Goal: Task Accomplishment & Management: Manage account settings

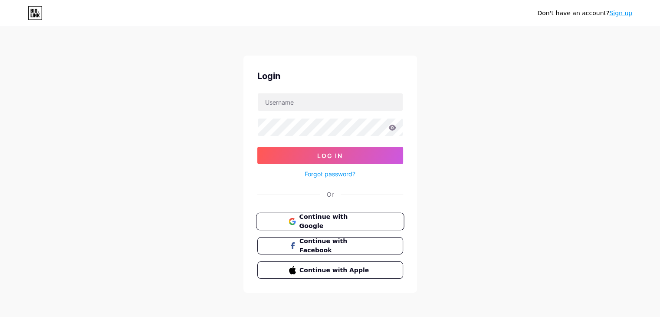
click at [306, 223] on span "Continue with Google" at bounding box center [335, 221] width 72 height 19
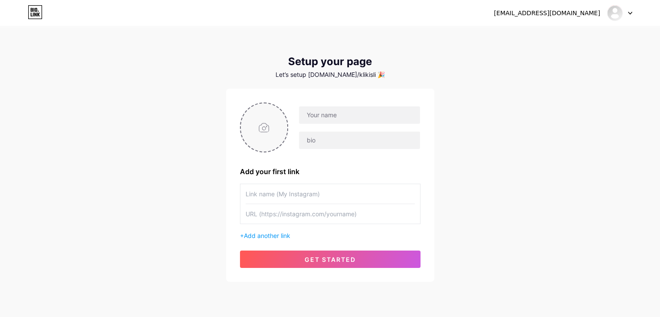
click at [250, 134] on input "file" at bounding box center [264, 127] width 47 height 48
type input "C:\fakepath\banner.webp"
click at [332, 114] on input "text" at bounding box center [359, 114] width 121 height 17
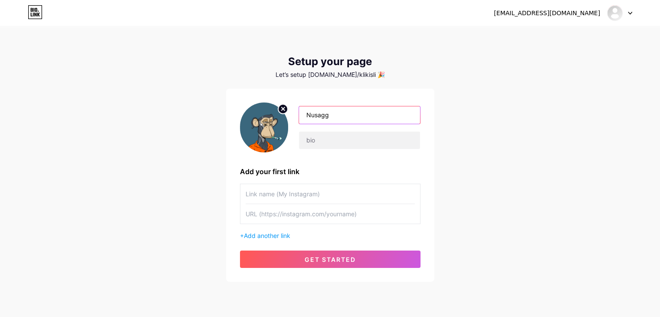
type input "Nusagg"
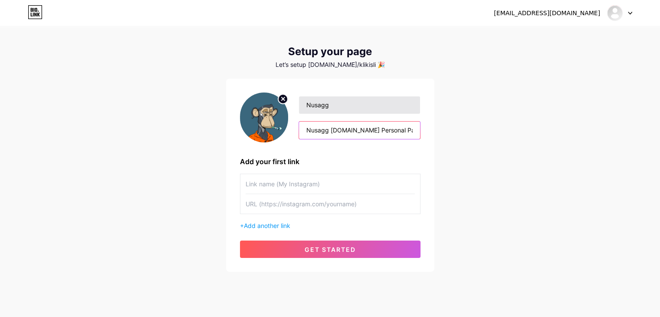
scroll to position [10, 0]
type input "Nusagg [DOMAIN_NAME] Personal Page."
click at [287, 197] on input "text" at bounding box center [330, 203] width 169 height 20
click at [292, 187] on input "text" at bounding box center [330, 184] width 169 height 20
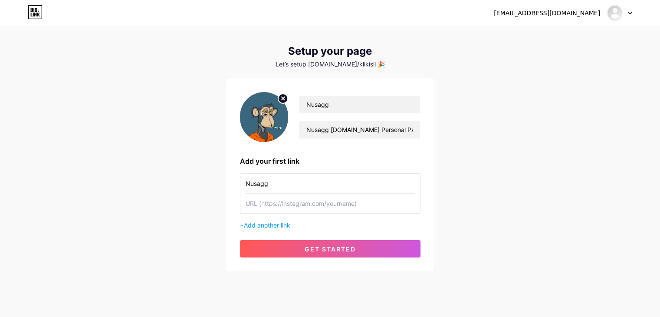
type input "Nusagg"
type input "[URL][DOMAIN_NAME]"
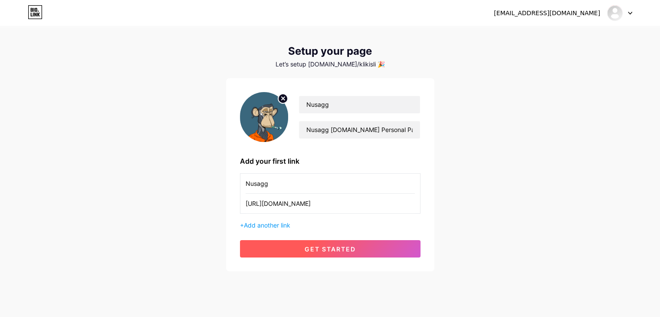
click at [275, 251] on button "get started" at bounding box center [330, 248] width 180 height 17
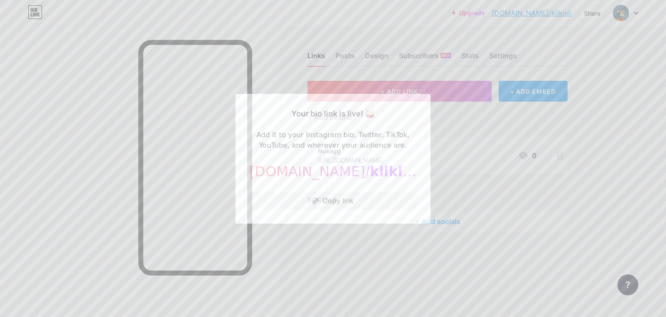
click at [334, 234] on div at bounding box center [333, 158] width 666 height 317
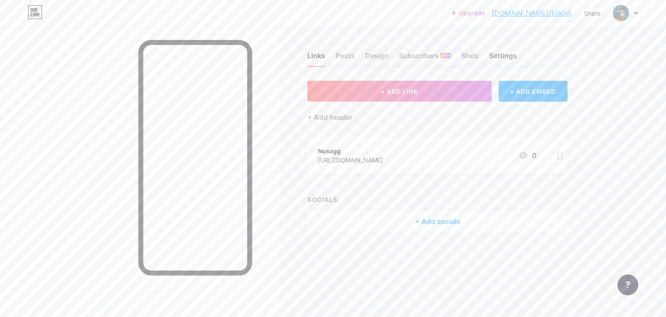
click at [510, 56] on div "Settings" at bounding box center [503, 58] width 28 height 16
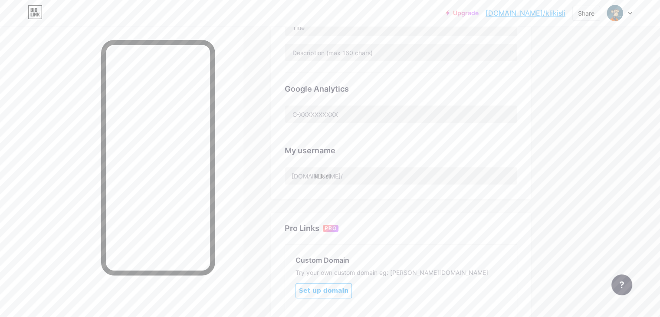
scroll to position [234, 0]
click at [370, 173] on input "klikisli" at bounding box center [401, 174] width 232 height 17
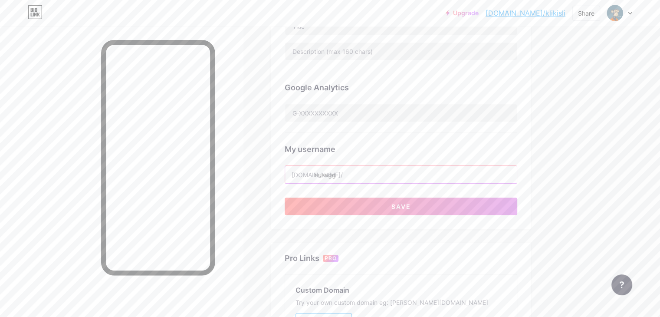
type input "nusagg"
click at [399, 200] on button "Save" at bounding box center [401, 205] width 233 height 17
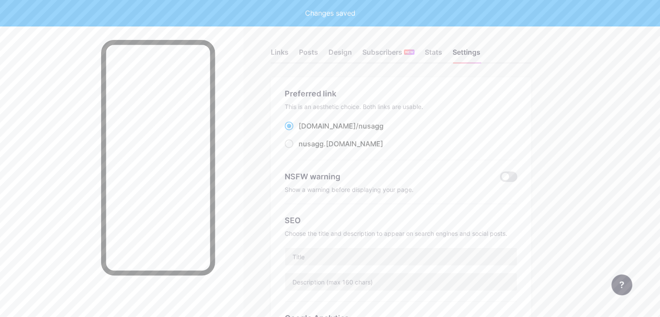
scroll to position [0, 0]
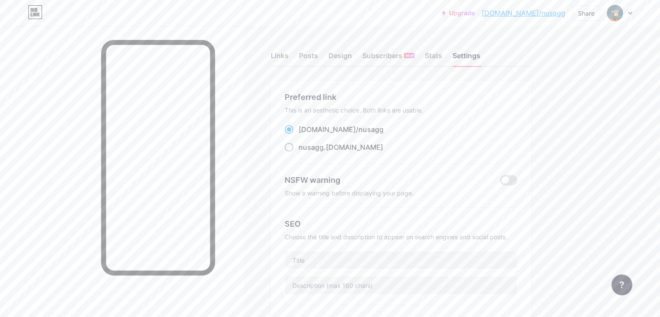
click at [370, 143] on div "nusagg .[DOMAIN_NAME]" at bounding box center [340, 147] width 85 height 10
click at [304, 152] on input "nusagg .[DOMAIN_NAME]" at bounding box center [301, 155] width 6 height 6
radio input "true"
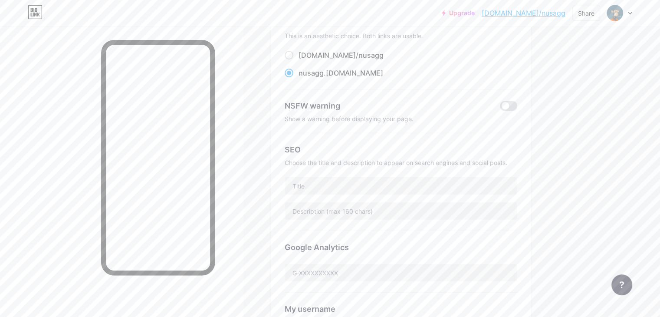
scroll to position [75, 0]
click at [350, 181] on input "text" at bounding box center [401, 185] width 232 height 17
paste input "Bio Link: Launch Your Site in Seconds"
click at [386, 187] on input "Nusagg - [DOMAIN_NAME] Bio Link: Launch Your Site in Seconds" at bounding box center [401, 185] width 232 height 17
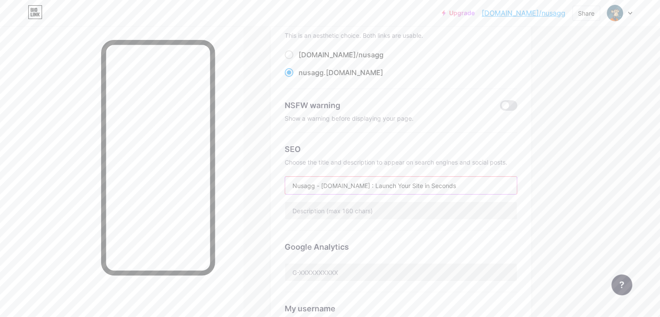
type input "Nusagg - [DOMAIN_NAME] : Launch Your Site in Seconds"
click at [389, 221] on div "SEO Choose the title and description to appear on search engines and social pos…" at bounding box center [401, 182] width 233 height 98
click at [391, 214] on input "text" at bounding box center [401, 210] width 232 height 17
paste input "A simple “bio link” for your socials. Designed for mobile, but packed with feat…"
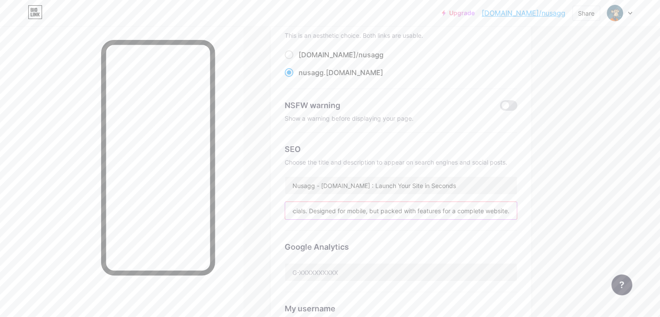
type input "A simple “bio link” for your socials. Designed for mobile, but packed with feat…"
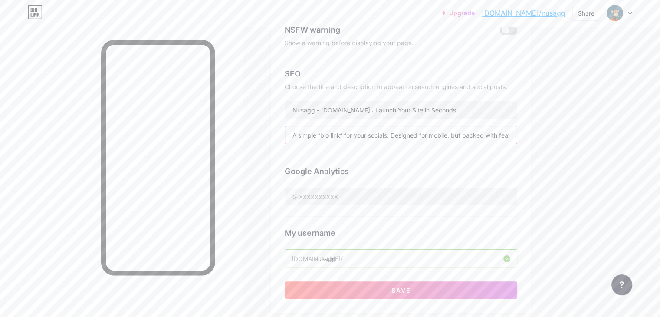
scroll to position [153, 0]
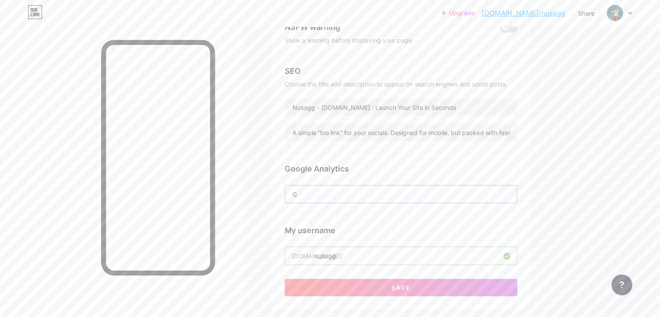
click at [381, 187] on input "G" at bounding box center [401, 193] width 232 height 17
paste input "CX13QPG916"
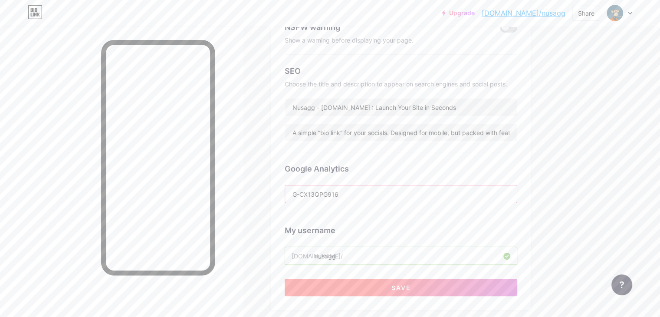
type input "G-CX13QPG916"
click at [364, 283] on button "Save" at bounding box center [401, 286] width 233 height 17
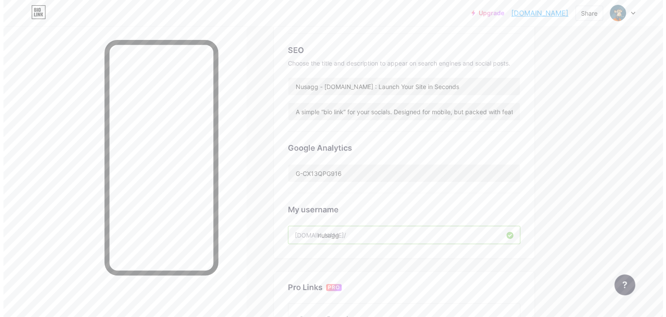
scroll to position [0, 0]
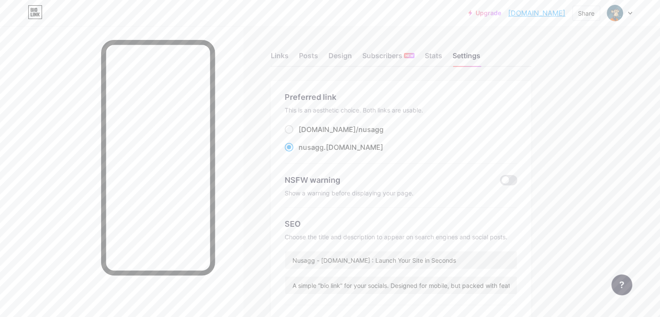
click at [320, 49] on div "Links Posts Design Subscribers NEW Stats Settings" at bounding box center [401, 51] width 260 height 30
click at [288, 57] on div "Links" at bounding box center [280, 58] width 18 height 16
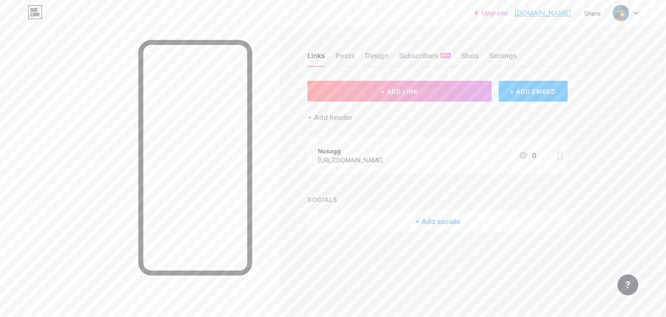
click at [419, 213] on div "+ Add socials" at bounding box center [438, 221] width 260 height 21
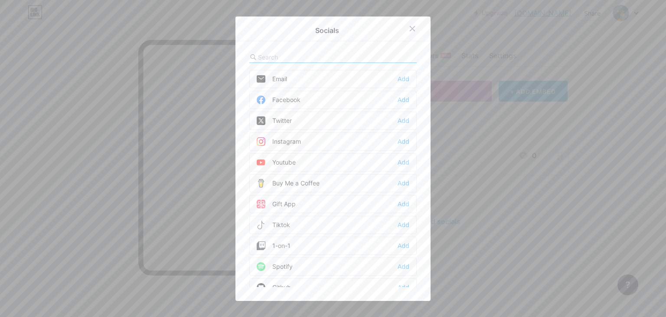
click at [496, 158] on div at bounding box center [333, 158] width 666 height 317
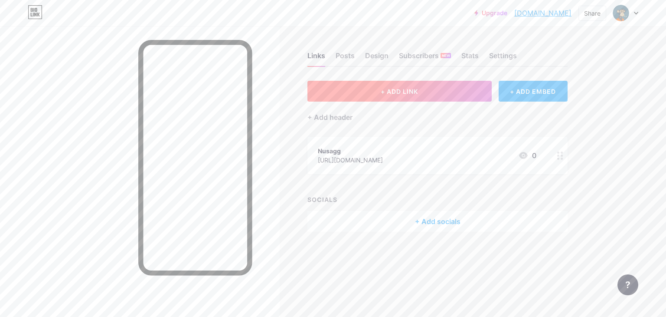
click at [449, 89] on button "+ ADD LINK" at bounding box center [400, 91] width 184 height 21
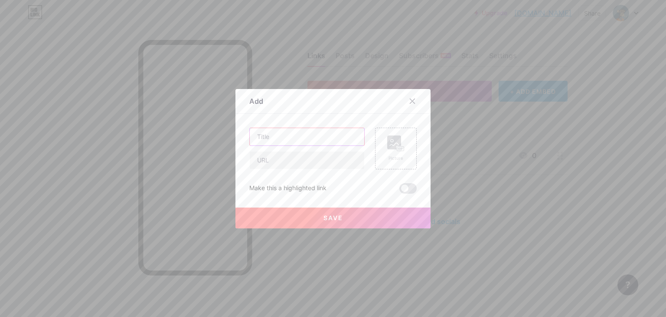
click at [318, 131] on input "text" at bounding box center [307, 136] width 115 height 17
type input "Nusagg Link"
type input "[URL][DOMAIN_NAME]"
click at [333, 209] on button "Save" at bounding box center [333, 217] width 195 height 21
click at [329, 146] on div "Nusagg Link [URL][DOMAIN_NAME]" at bounding box center [306, 149] width 115 height 42
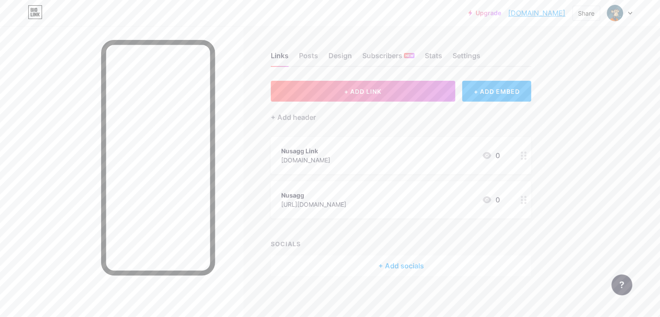
scroll to position [2, 0]
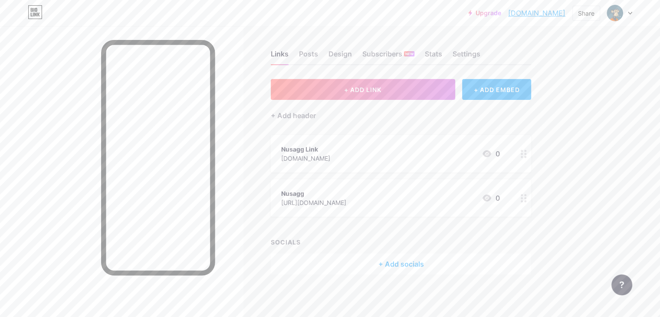
click at [364, 146] on div "Nusagg Link [DOMAIN_NAME] 0" at bounding box center [390, 154] width 219 height 20
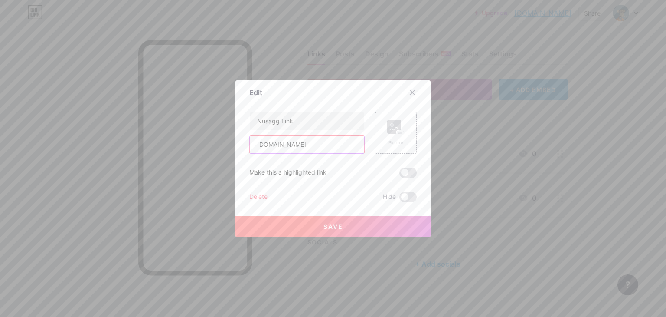
click at [335, 150] on input "[DOMAIN_NAME]" at bounding box center [307, 144] width 115 height 17
type input "[DOMAIN_NAME][URL]"
click at [295, 222] on button "Save" at bounding box center [333, 226] width 195 height 21
